Goal: Task Accomplishment & Management: Complete application form

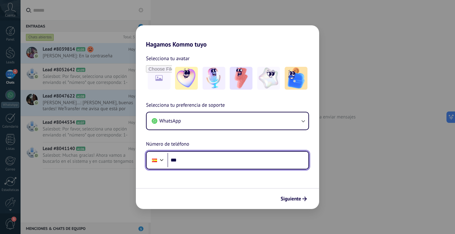
click at [162, 158] on div at bounding box center [162, 159] width 8 height 8
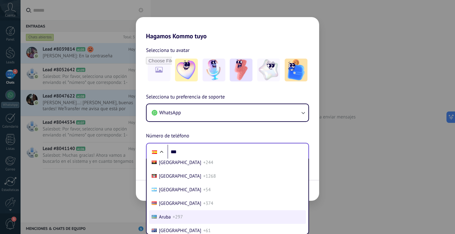
scroll to position [63, 0]
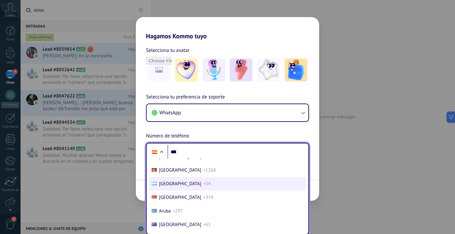
click at [169, 184] on span "[GEOGRAPHIC_DATA]" at bounding box center [180, 184] width 42 height 6
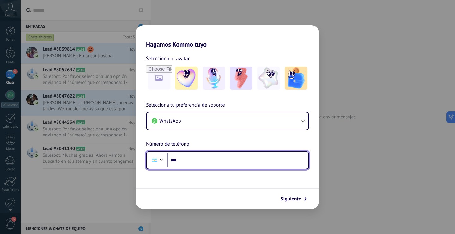
scroll to position [0, 0]
click at [201, 163] on input "***" at bounding box center [238, 160] width 141 height 15
type input "**********"
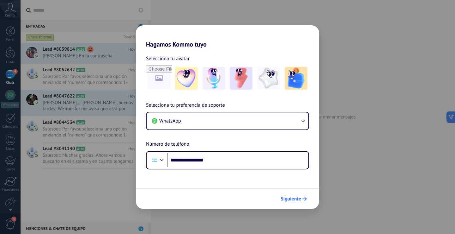
click at [288, 198] on span "Siguiente" at bounding box center [291, 198] width 21 height 4
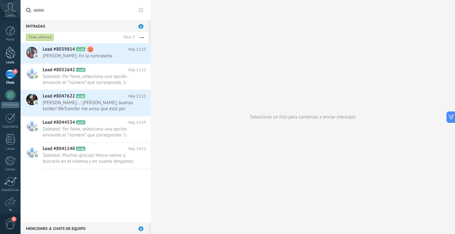
click at [11, 57] on div at bounding box center [10, 53] width 9 height 12
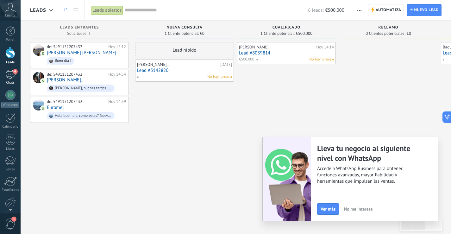
click at [13, 76] on div "4" at bounding box center [10, 74] width 10 height 9
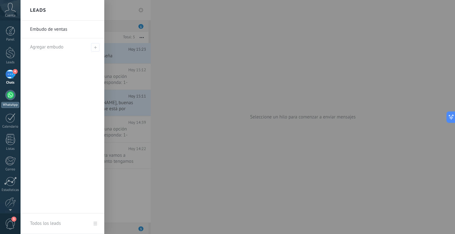
click at [12, 98] on div at bounding box center [10, 95] width 10 height 10
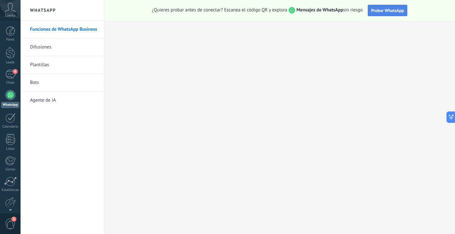
click at [376, 12] on span "Probar WhatsApp" at bounding box center [388, 11] width 33 height 6
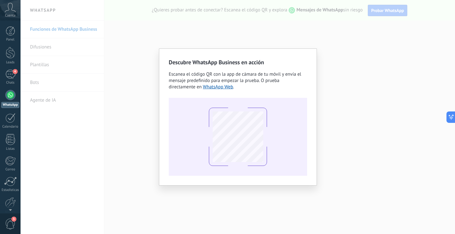
click at [291, 38] on div "Descubre WhatsApp Business en acción Escanea el código QR con la app [PERSON_NA…" at bounding box center [238, 117] width 435 height 234
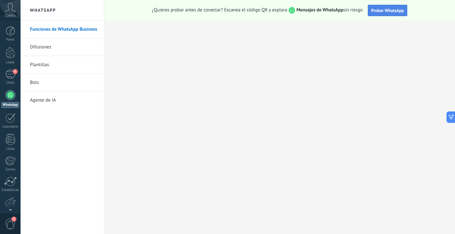
click at [384, 11] on span "Probar WhatsApp" at bounding box center [388, 11] width 33 height 6
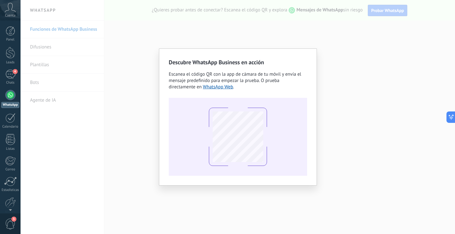
click at [416, 27] on div "Descubre WhatsApp Business en acción Escanea el código QR con la app [PERSON_NA…" at bounding box center [238, 117] width 435 height 234
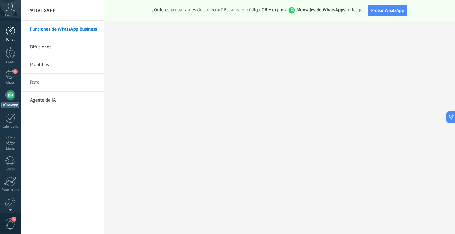
click at [13, 30] on div at bounding box center [10, 30] width 9 height 9
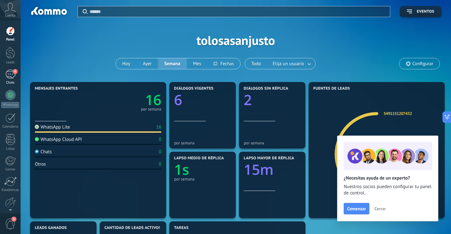
click at [9, 73] on div "4" at bounding box center [10, 74] width 10 height 9
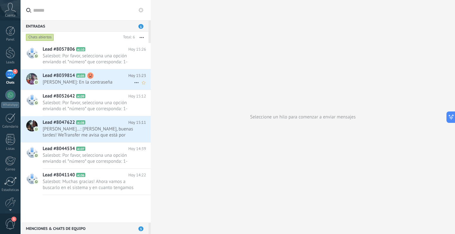
click at [115, 80] on span "[PERSON_NAME]: En la contraseña" at bounding box center [88, 82] width 91 height 6
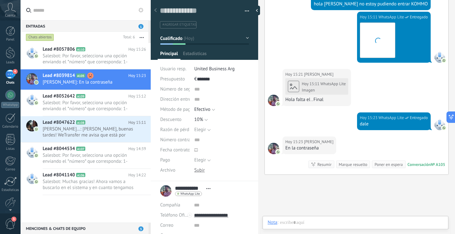
scroll to position [9, 0]
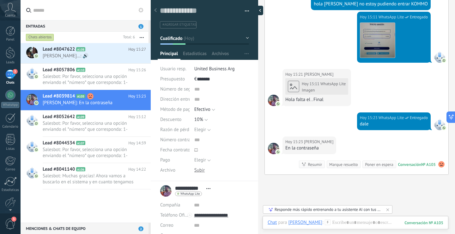
click at [257, 8] on div at bounding box center [258, 10] width 9 height 9
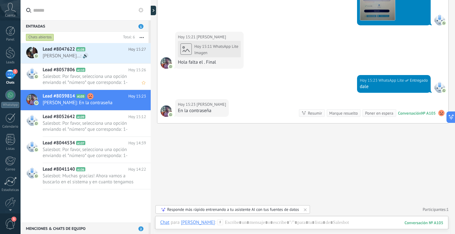
scroll to position [858, 0]
click at [107, 51] on h2 "Lead #8047622 A108" at bounding box center [86, 49] width 86 height 6
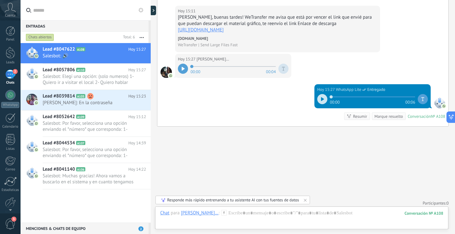
scroll to position [432, 0]
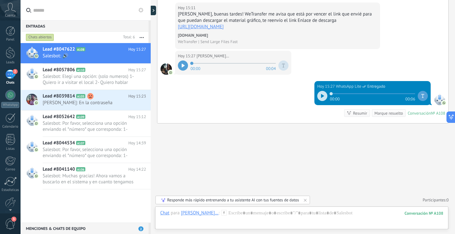
click at [15, 75] on div "2" at bounding box center [10, 74] width 10 height 9
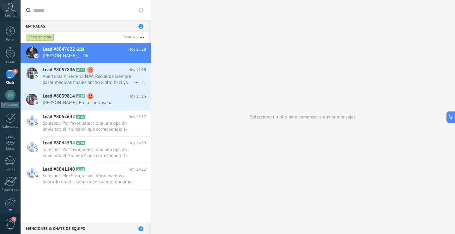
click at [104, 82] on span "Aberturas Y Herreria N.W: Recuerde siempre pasar medidas finales ancho x alto h…" at bounding box center [88, 79] width 91 height 12
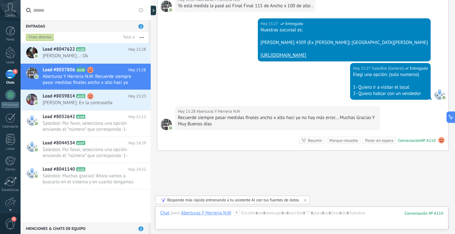
scroll to position [255, 0]
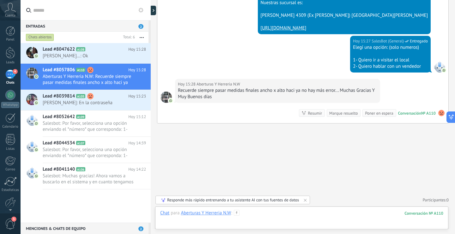
click at [289, 218] on div at bounding box center [301, 219] width 283 height 19
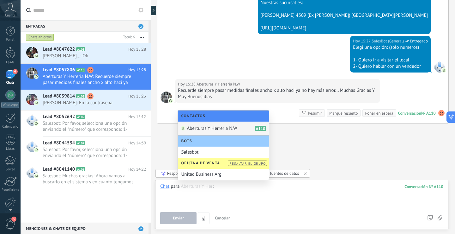
click at [299, 184] on div at bounding box center [301, 195] width 283 height 24
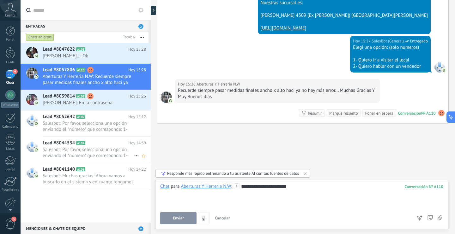
click at [117, 150] on span "Salesbot: Por favor, selecciona una opción enviando el *número* que corresponda…" at bounding box center [88, 152] width 91 height 12
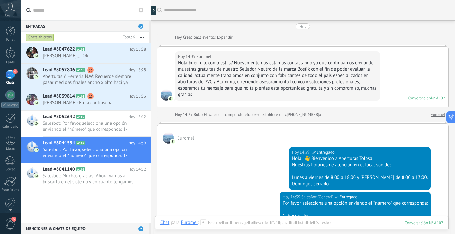
click at [228, 38] on link "Expandir" at bounding box center [224, 37] width 15 height 6
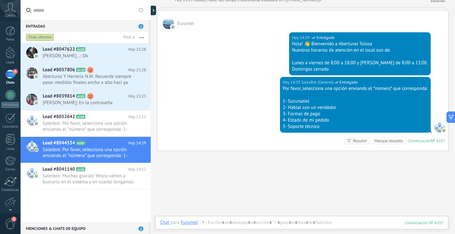
scroll to position [119, 0]
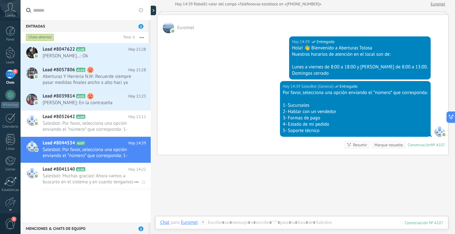
click at [74, 178] on span "Salesbot: Muchas gracias! Ahora vamos a buscarlo en el sistema y en cuanto teng…" at bounding box center [88, 179] width 91 height 12
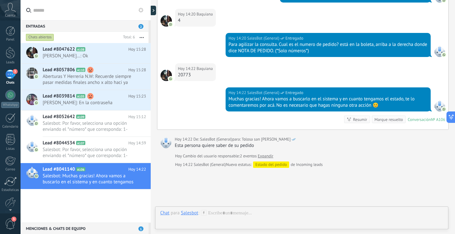
scroll to position [253, 0]
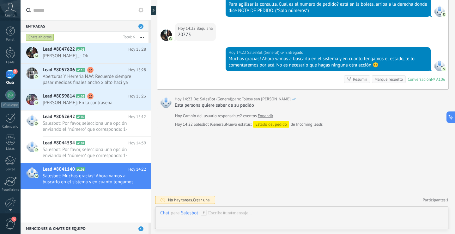
click at [390, 79] on div "Marque resuelto" at bounding box center [389, 79] width 28 height 6
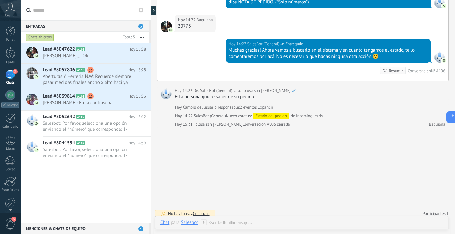
scroll to position [198, 0]
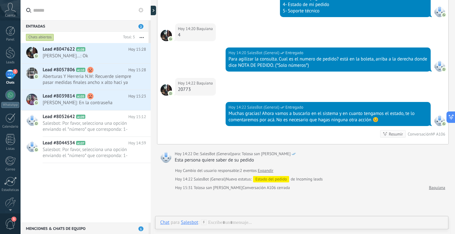
click at [43, 36] on div "Chats abiertos" at bounding box center [40, 38] width 28 height 8
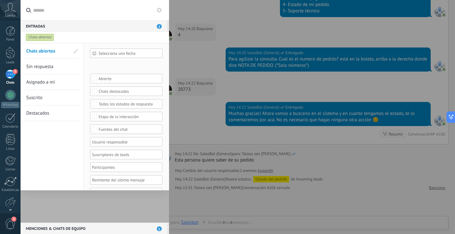
click at [39, 68] on span "Sin respuesta" at bounding box center [39, 67] width 27 height 6
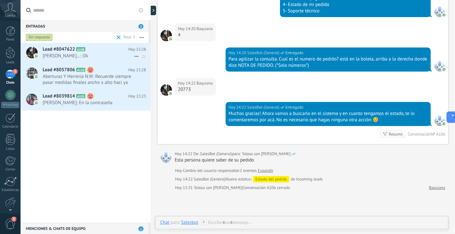
click at [115, 53] on span "[PERSON_NAME]…: Ok" at bounding box center [88, 56] width 91 height 6
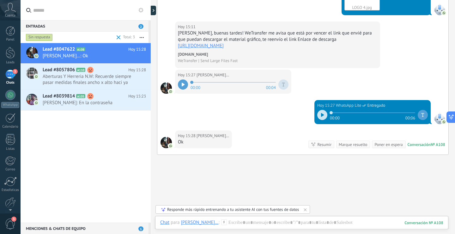
scroll to position [413, 0]
click at [119, 38] on span at bounding box center [119, 37] width 4 height 4
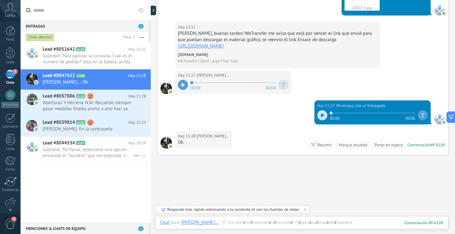
click at [116, 154] on span "Salesbot: Por favor, selecciona una opción enviando el *número* que corresponda…" at bounding box center [88, 152] width 91 height 12
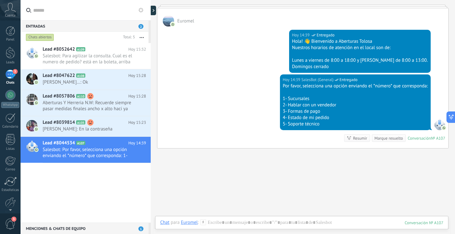
scroll to position [142, 0]
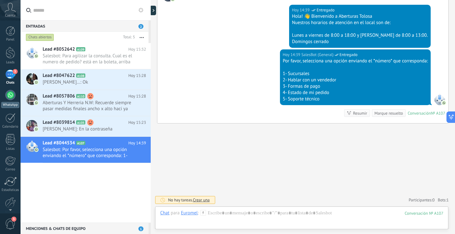
click at [8, 96] on div at bounding box center [10, 95] width 10 height 10
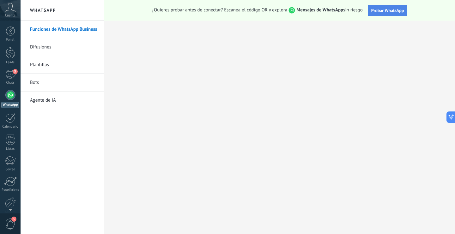
click at [398, 9] on span "Probar WhatsApp" at bounding box center [388, 11] width 33 height 6
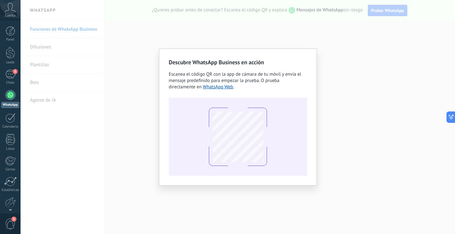
click at [423, 23] on div "Descubre WhatsApp Business en acción Escanea el código QR con la app [PERSON_NA…" at bounding box center [238, 117] width 435 height 234
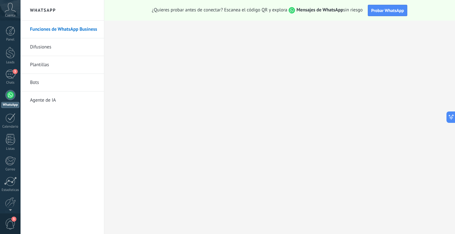
click at [87, 32] on link "Funciones de WhatsApp Business" at bounding box center [64, 30] width 68 height 18
click at [381, 12] on span "Probar WhatsApp" at bounding box center [388, 11] width 33 height 6
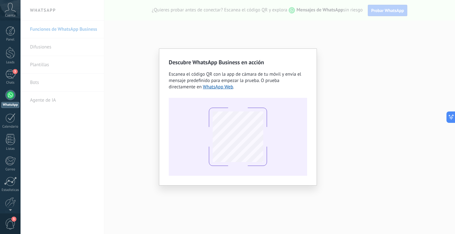
click at [13, 225] on span "3" at bounding box center [10, 223] width 11 height 11
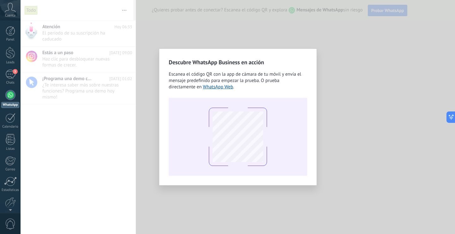
click at [12, 225] on span "0" at bounding box center [10, 223] width 11 height 11
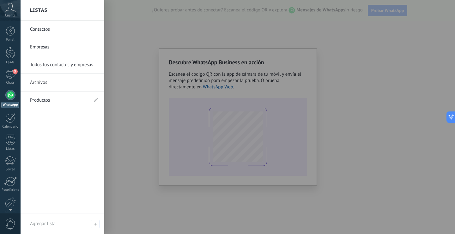
click at [12, 94] on div at bounding box center [10, 95] width 10 height 10
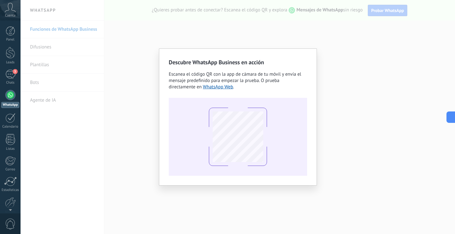
click at [350, 40] on div "Descubre WhatsApp Business en acción Escanea el código QR con la app [PERSON_NA…" at bounding box center [238, 117] width 435 height 234
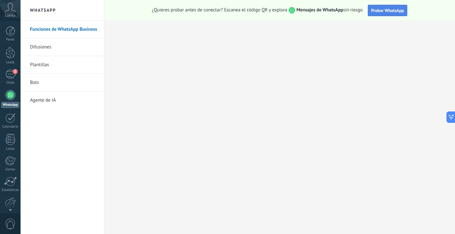
click at [398, 10] on span "Probar WhatsApp" at bounding box center [388, 11] width 33 height 6
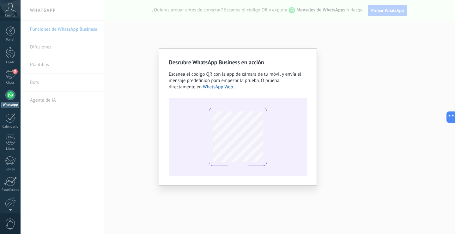
click at [274, 33] on div "Descubre WhatsApp Business en acción Escanea el código QR con la app [PERSON_NA…" at bounding box center [238, 117] width 435 height 234
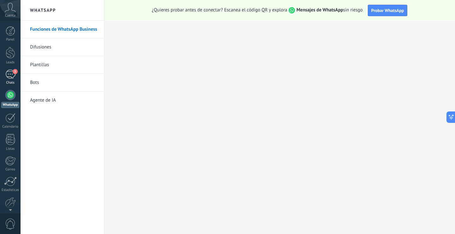
click at [14, 73] on span "3" at bounding box center [15, 71] width 5 height 5
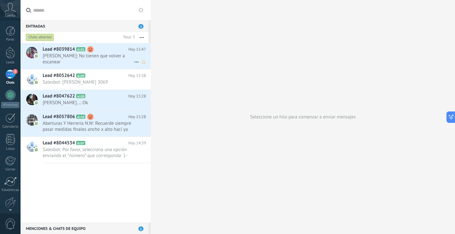
click at [106, 61] on span "[PERSON_NAME]: No tienen que volver a escanear" at bounding box center [88, 59] width 91 height 12
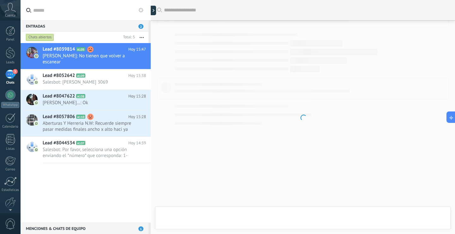
click at [233, 217] on div at bounding box center [303, 117] width 305 height 234
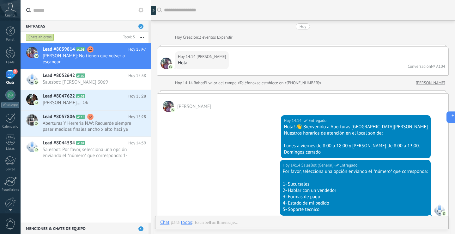
scroll to position [959, 0]
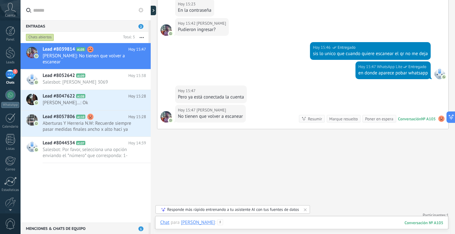
click at [244, 222] on div at bounding box center [301, 228] width 283 height 19
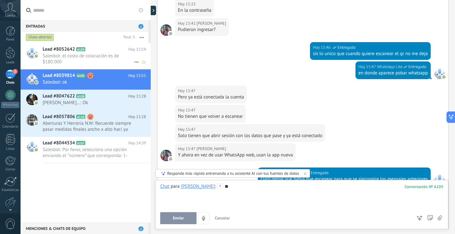
scroll to position [1106, 0]
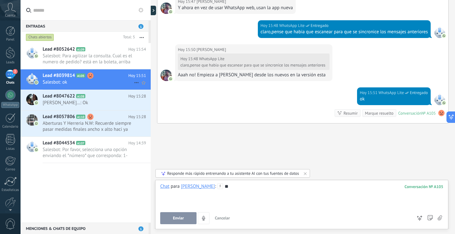
click at [107, 81] on span "Salesbot: ok" at bounding box center [88, 82] width 91 height 6
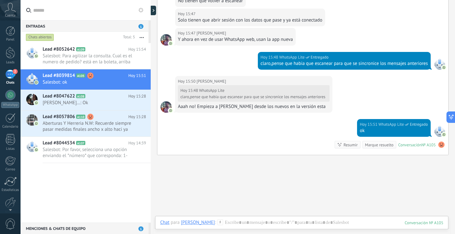
scroll to position [848, 0]
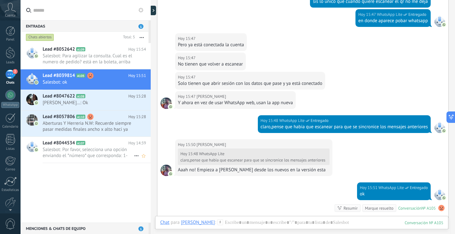
click at [98, 148] on span "Salesbot: Por favor, selecciona una opción enviando el *número* que corresponda…" at bounding box center [88, 152] width 91 height 12
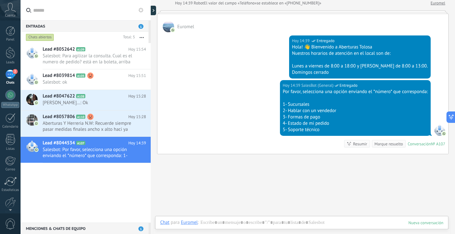
scroll to position [142, 0]
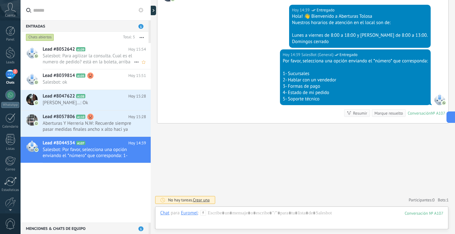
click at [121, 58] on span "Salesbot: Para agilizar la consulta. Cual es el numero de pedido? está en la bo…" at bounding box center [88, 59] width 91 height 12
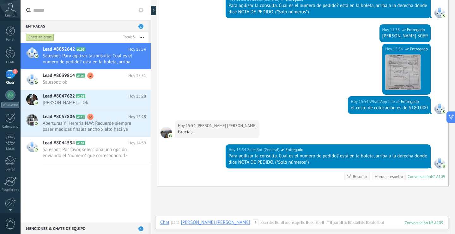
scroll to position [325, 0]
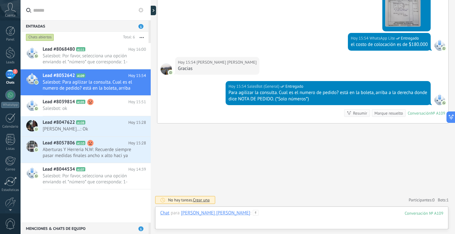
click at [328, 215] on div at bounding box center [301, 219] width 283 height 19
